Goal: Transaction & Acquisition: Purchase product/service

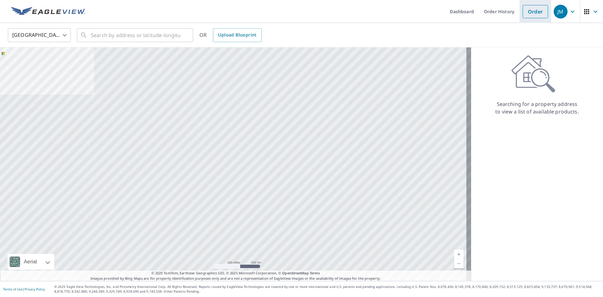
click at [528, 14] on link "Order" at bounding box center [534, 11] width 25 height 13
click at [150, 37] on input "text" at bounding box center [135, 35] width 89 height 18
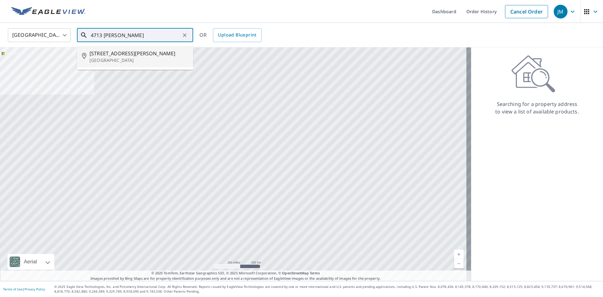
click at [123, 61] on p "[GEOGRAPHIC_DATA]" at bounding box center [138, 60] width 99 height 6
type input "[STREET_ADDRESS][PERSON_NAME]"
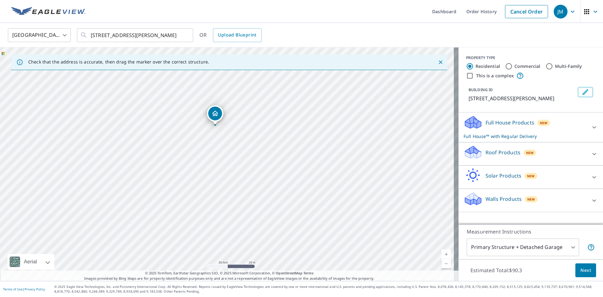
click at [547, 156] on div "Roof Products New" at bounding box center [524, 154] width 123 height 18
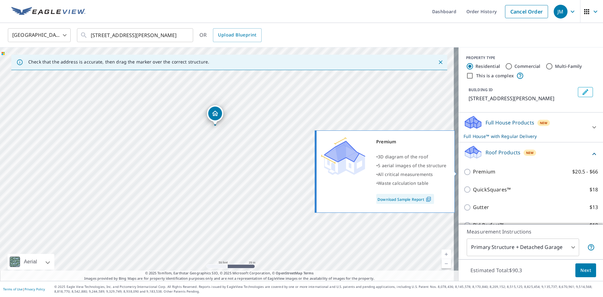
click at [465, 167] on div "Premium $20.5 - $66" at bounding box center [530, 172] width 134 height 18
click at [466, 170] on input "Premium $20.5 - $66" at bounding box center [467, 172] width 9 height 8
checkbox input "true"
checkbox input "false"
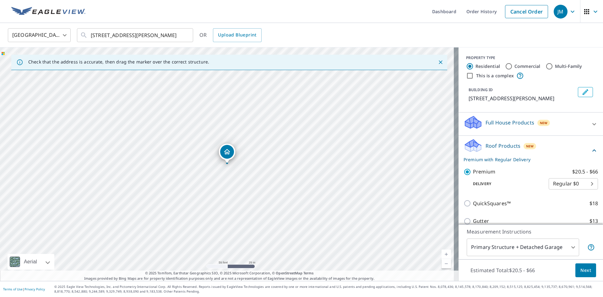
click at [576, 263] on button "Next" at bounding box center [585, 270] width 21 height 14
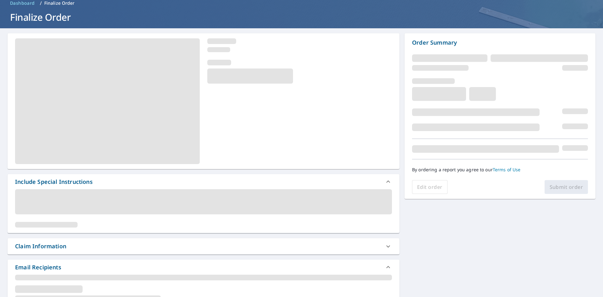
scroll to position [31, 0]
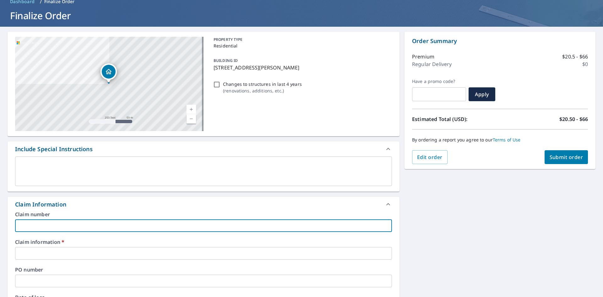
click at [208, 225] on input "text" at bounding box center [203, 225] width 377 height 13
paste input "290954"
type input "290954"
checkbox input "true"
type input "290954"
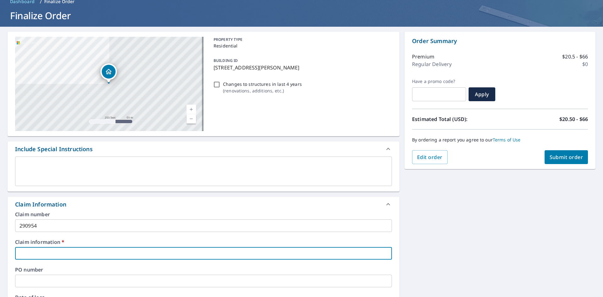
click at [177, 250] on input "text" at bounding box center [203, 253] width 377 height 13
paste input "290954"
type input "290954"
checkbox input "true"
type input "290954"
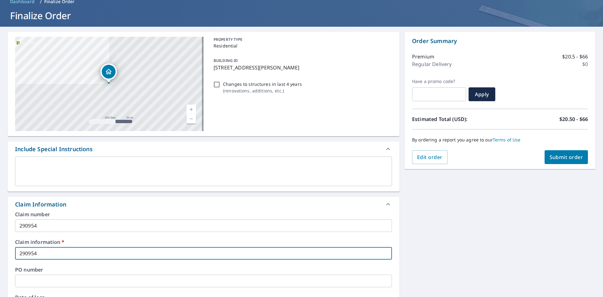
click at [551, 156] on span "Submit order" at bounding box center [566, 156] width 34 height 7
checkbox input "true"
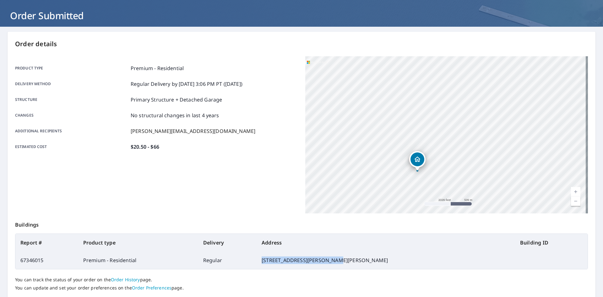
drag, startPoint x: 285, startPoint y: 261, endPoint x: 355, endPoint y: 258, distance: 70.4
click at [355, 258] on td "[STREET_ADDRESS][PERSON_NAME][PERSON_NAME]" at bounding box center [385, 260] width 258 height 18
copy td "[STREET_ADDRESS][PERSON_NAME]"
